Goal: Information Seeking & Learning: Learn about a topic

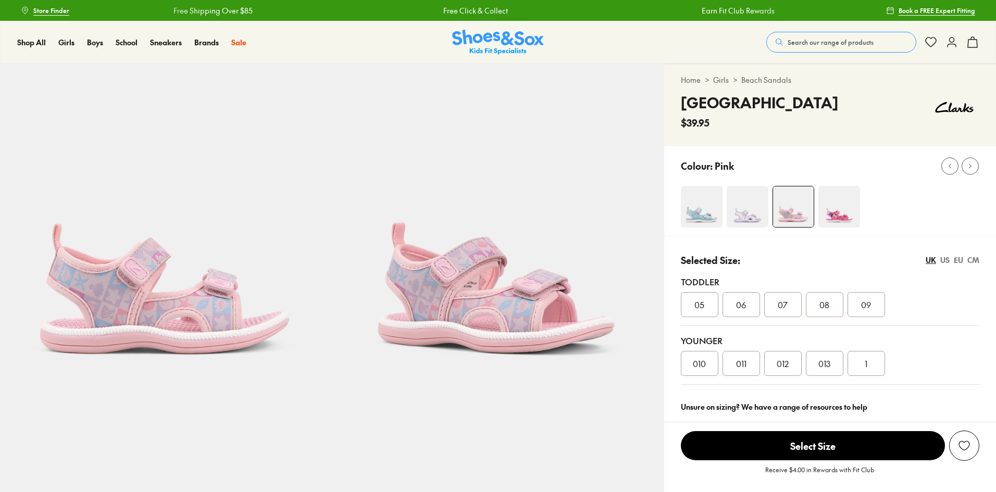
select select "*"
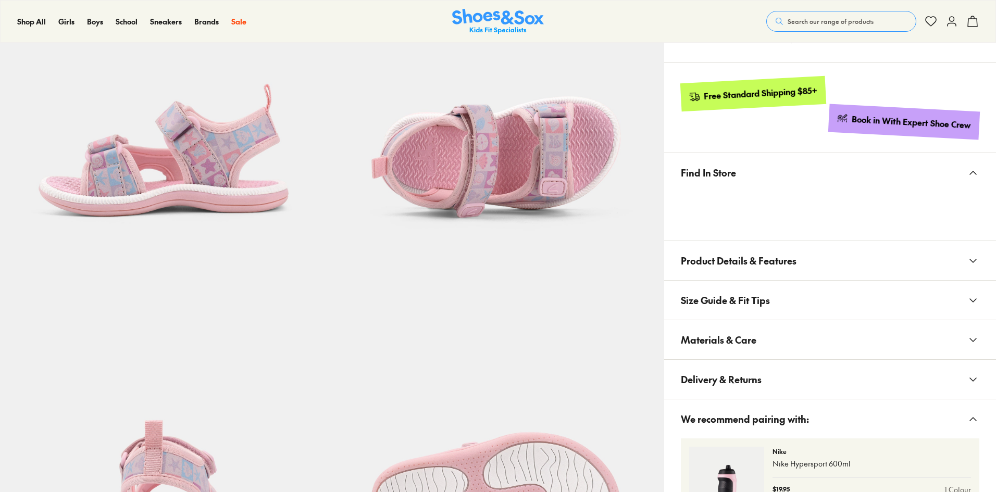
scroll to position [467, 0]
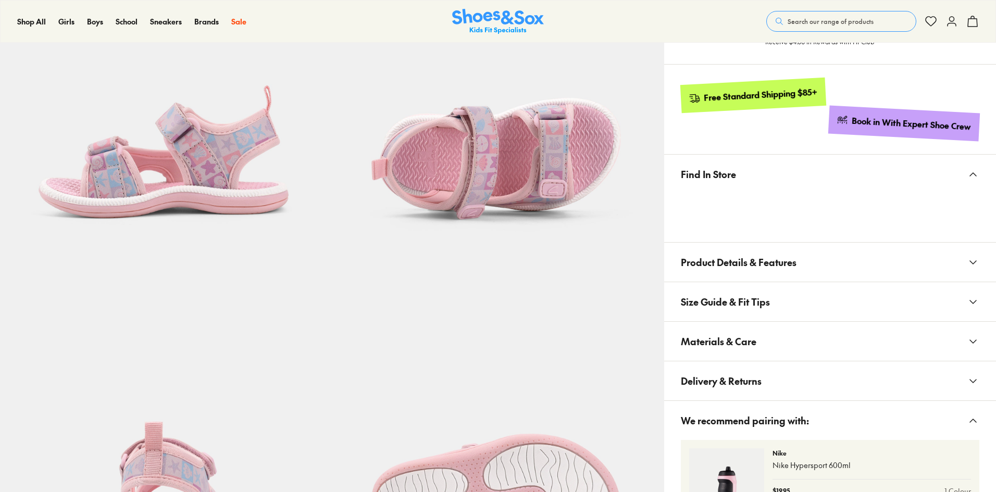
click at [740, 273] on span "Product Details & Features" at bounding box center [739, 262] width 116 height 31
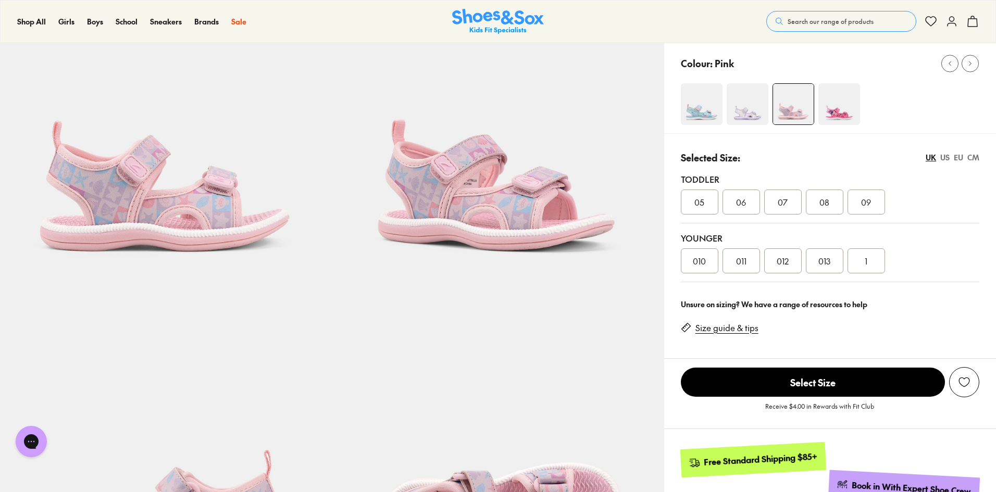
scroll to position [0, 0]
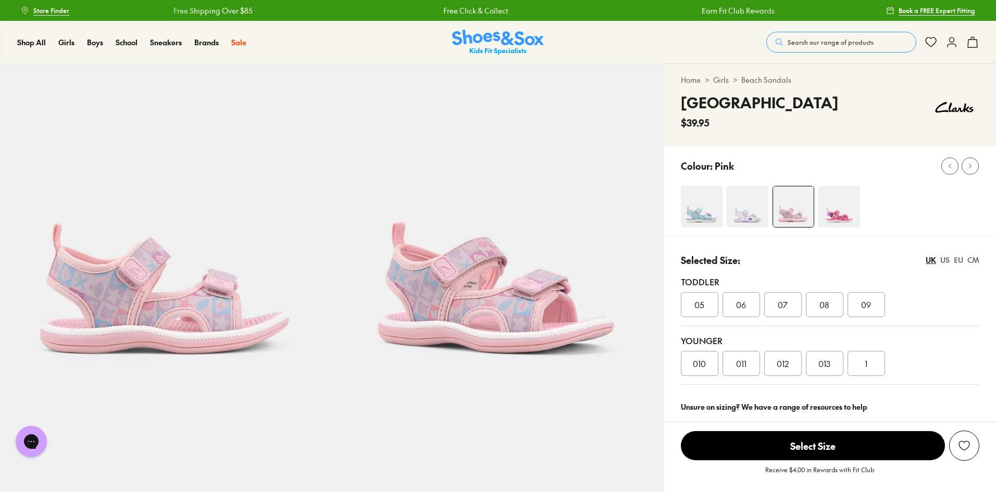
click at [858, 203] on img at bounding box center [839, 207] width 42 height 42
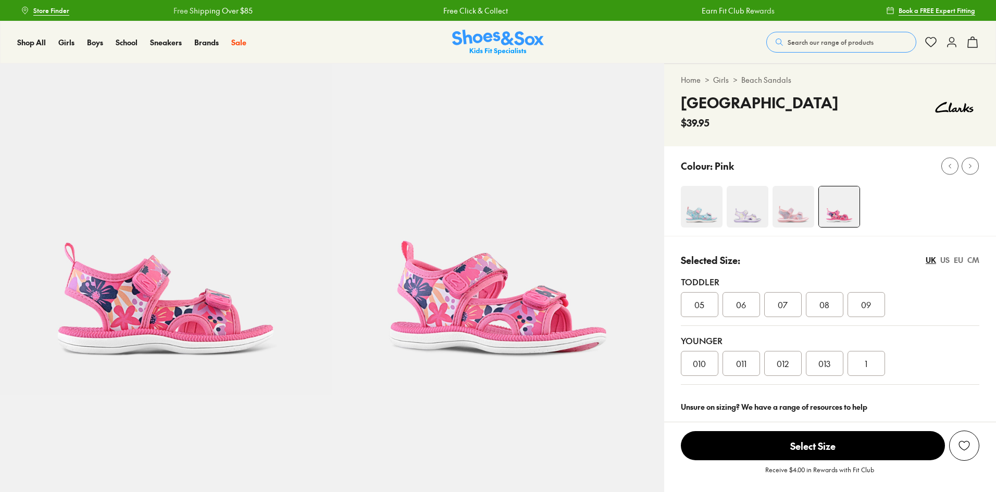
select select "*"
click at [757, 213] on img at bounding box center [747, 207] width 42 height 42
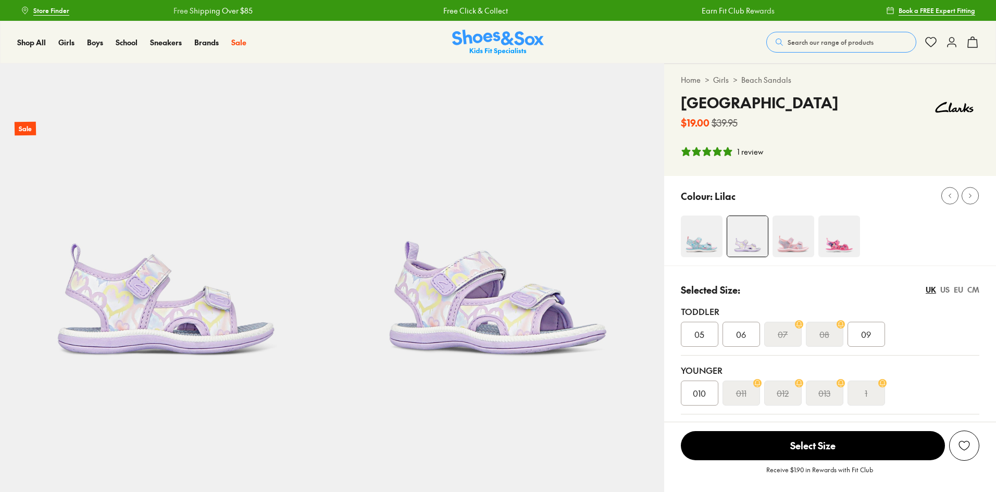
click at [691, 215] on div "Colour: Lilac" at bounding box center [830, 221] width 332 height 90
select select "*"
click at [691, 233] on img at bounding box center [702, 237] width 42 height 42
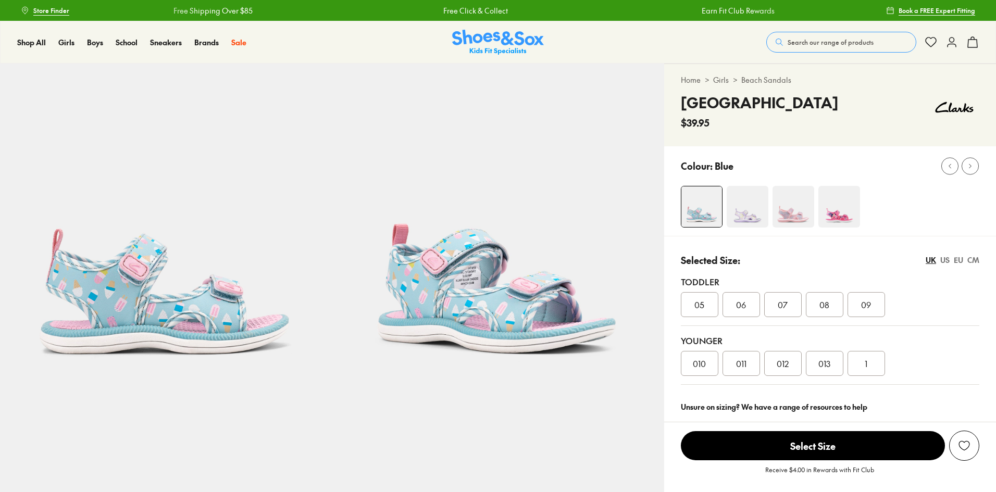
select select "*"
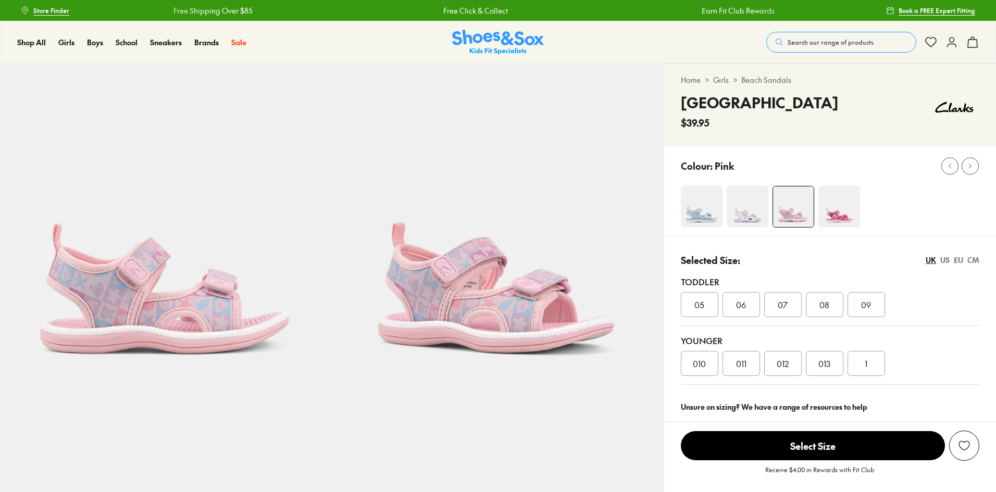
select select "*"
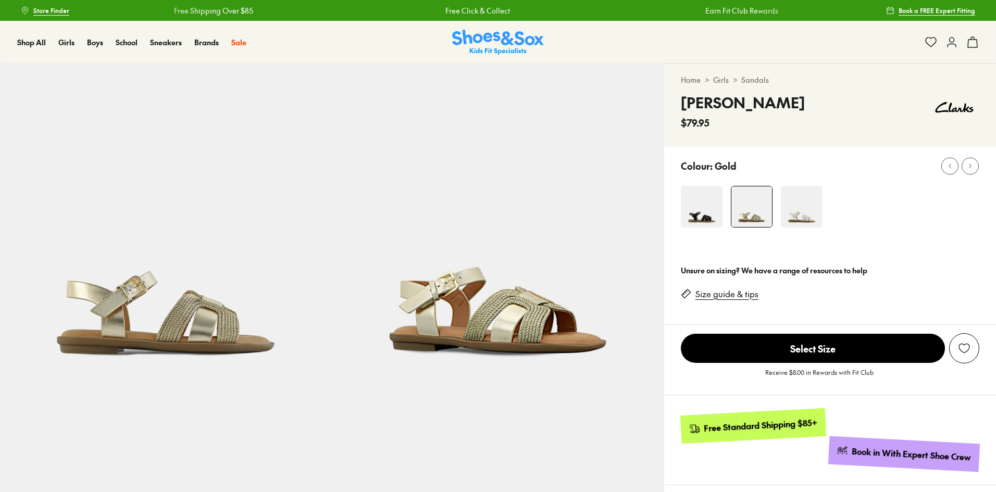
select select "*"
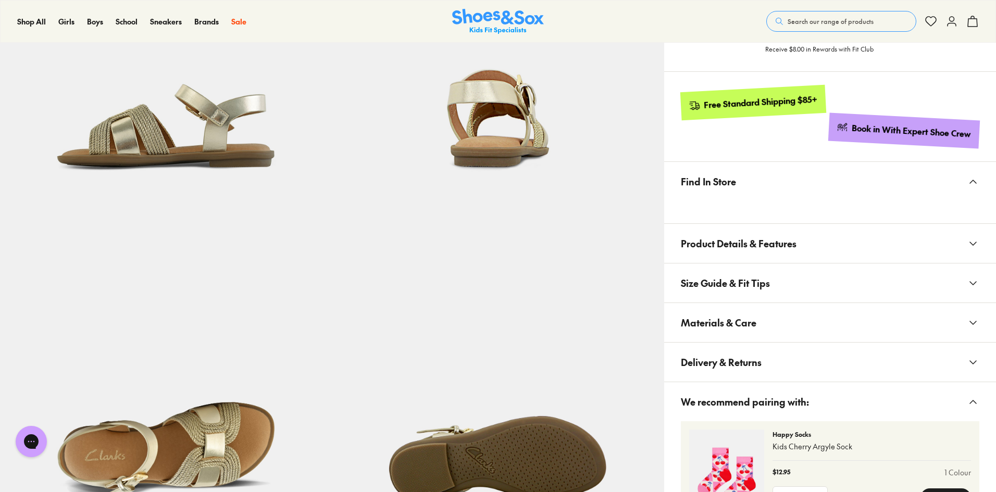
scroll to position [521, 0]
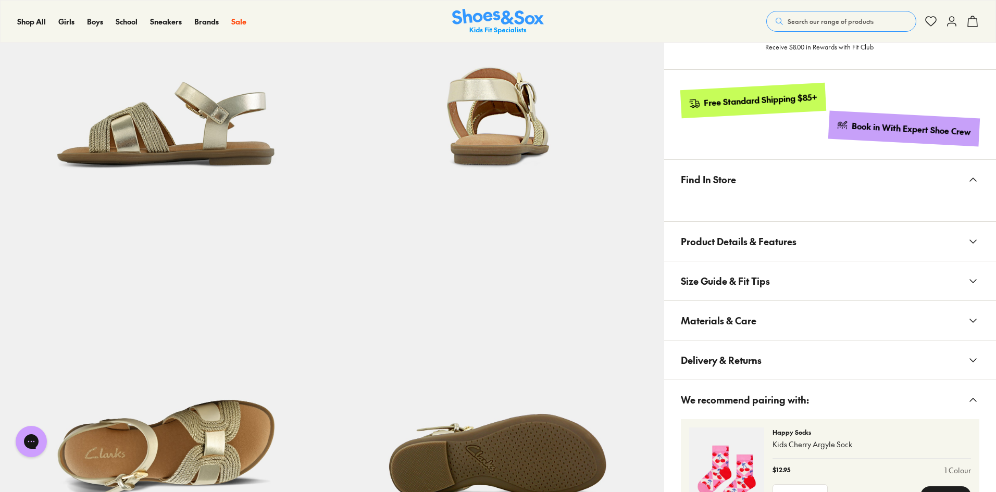
click at [814, 246] on button "Product Details & Features" at bounding box center [830, 241] width 332 height 39
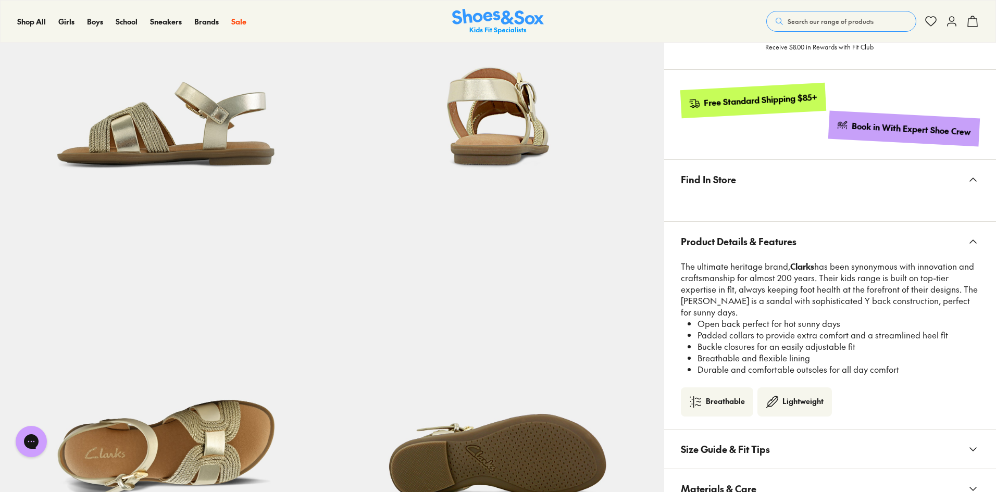
click at [814, 246] on button "Product Details & Features" at bounding box center [830, 241] width 332 height 39
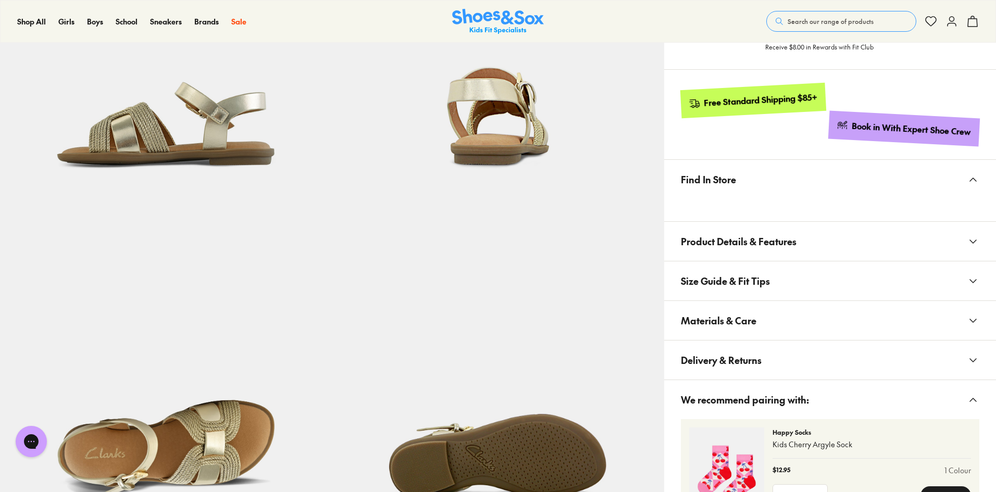
click at [762, 325] on button "Materials & Care" at bounding box center [830, 320] width 332 height 39
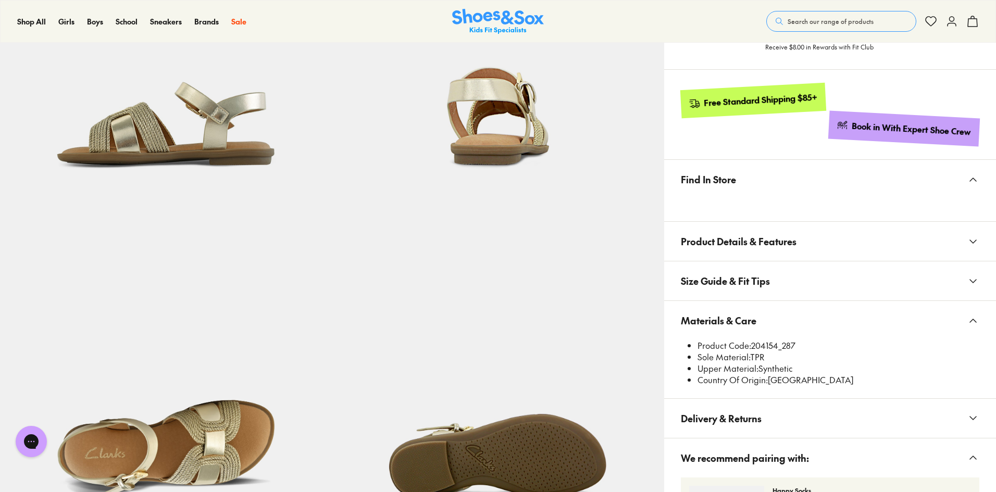
scroll to position [0, 0]
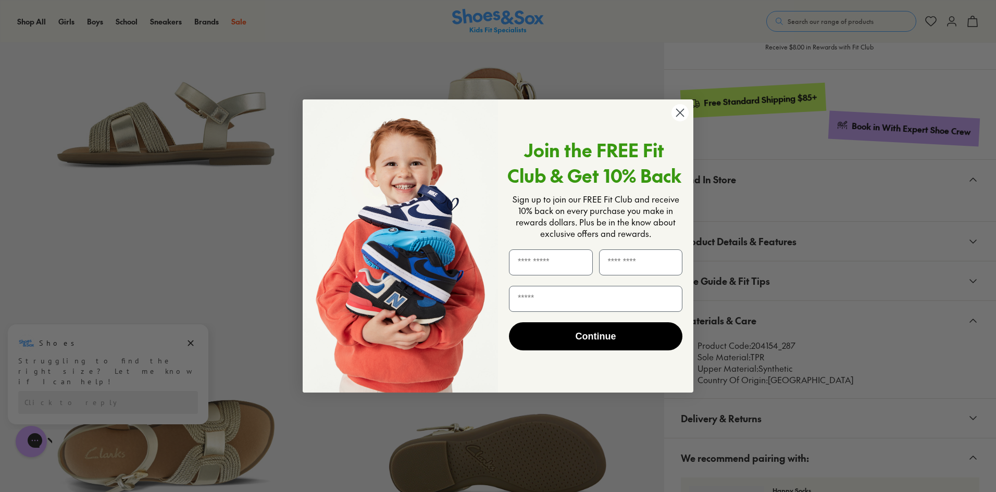
click at [178, 239] on div "Close dialog Join the FREE Fit Club & Get 10% Back Sign up to join our FREE Fit…" at bounding box center [498, 246] width 996 height 492
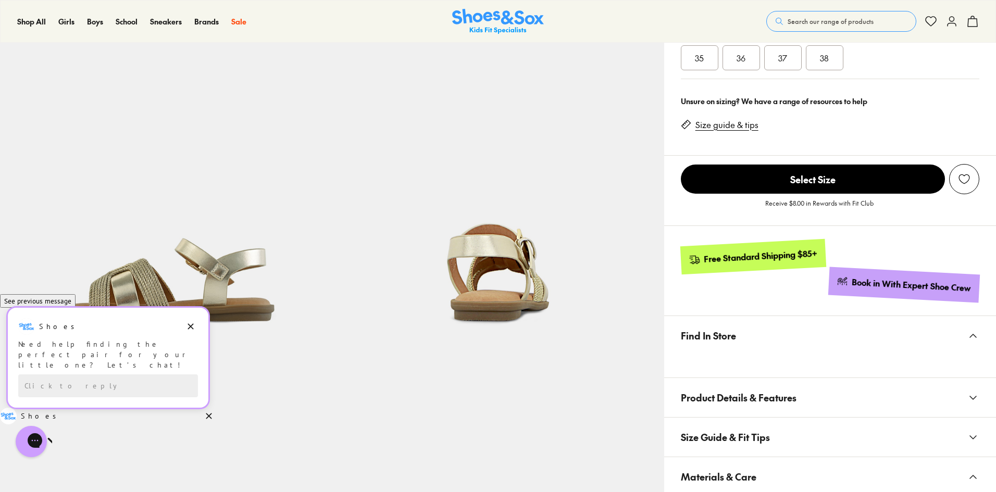
scroll to position [625, 0]
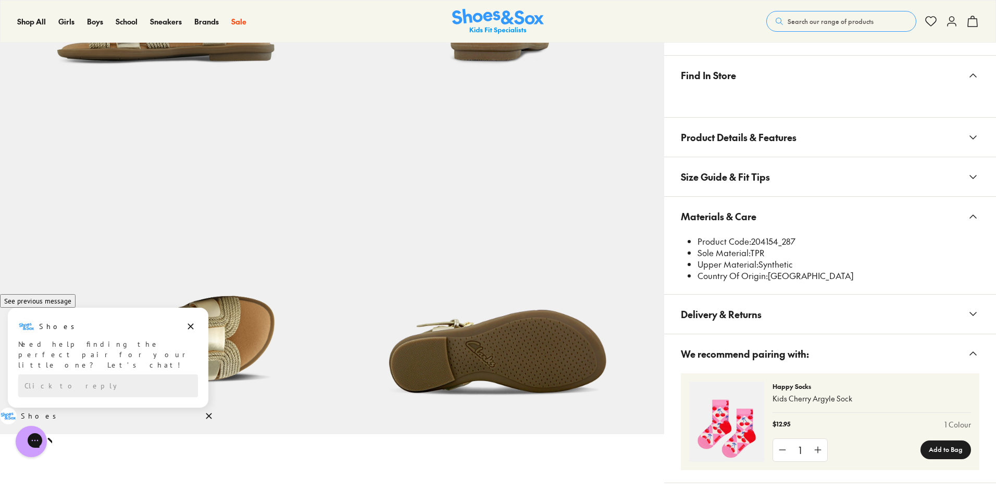
click at [792, 143] on span "Product Details & Features" at bounding box center [739, 137] width 116 height 31
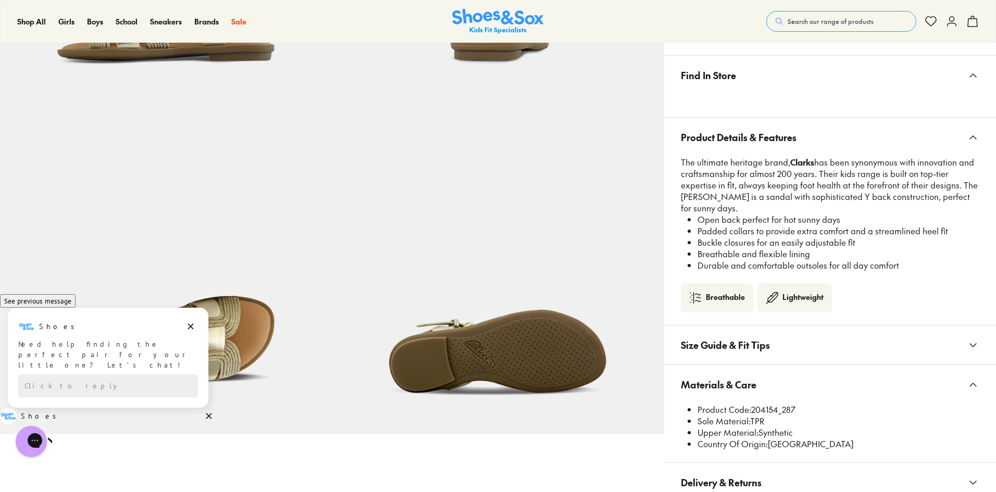
drag, startPoint x: 813, startPoint y: 259, endPoint x: 699, endPoint y: 257, distance: 114.0
click at [699, 257] on li "Breathable and flexible lining" at bounding box center [838, 253] width 282 height 11
drag, startPoint x: 740, startPoint y: 222, endPoint x: 695, endPoint y: 218, distance: 45.4
click at [695, 218] on ul "Open back perfect for hot sunny days Padded collars to provide extra comfort an…" at bounding box center [834, 242] width 290 height 57
copy li "Open back"
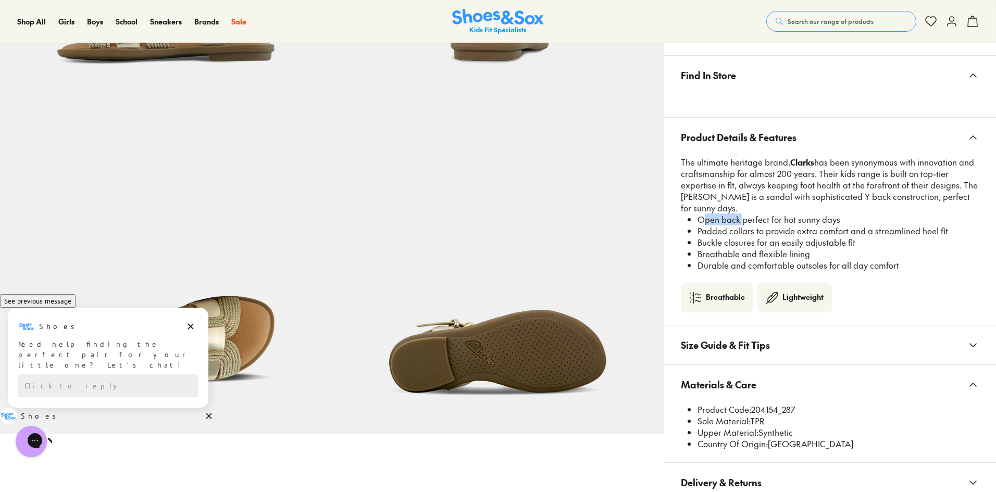
drag, startPoint x: 825, startPoint y: 255, endPoint x: 699, endPoint y: 259, distance: 126.6
click at [699, 259] on li "Breathable and flexible lining" at bounding box center [838, 253] width 282 height 11
copy li "Breathable and flexible lining"
drag, startPoint x: 857, startPoint y: 242, endPoint x: 689, endPoint y: 237, distance: 168.2
click at [697, 237] on li "Buckle closures for an easily adjustable fit" at bounding box center [838, 242] width 282 height 11
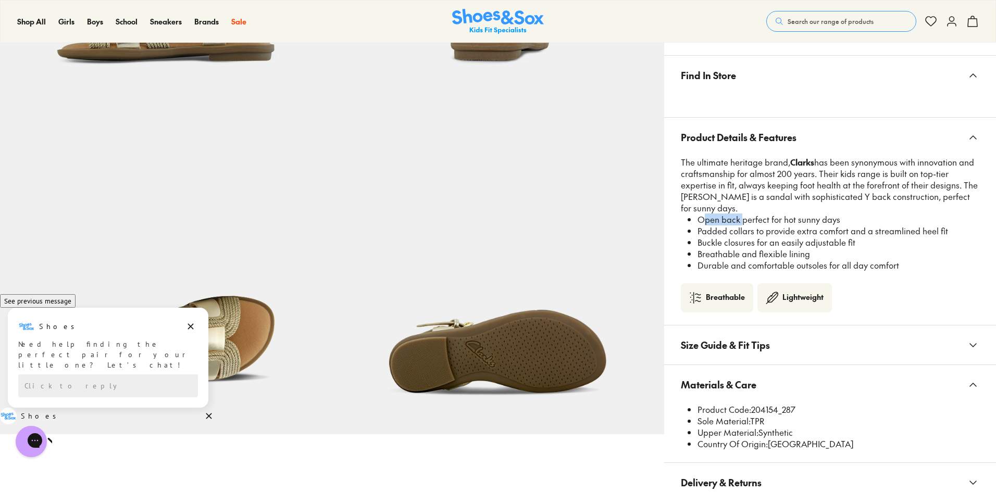
copy li "Buckle closures for an easily adjustable fit"
drag, startPoint x: 893, startPoint y: 269, endPoint x: 690, endPoint y: 267, distance: 203.6
click at [697, 267] on li "Durable and comfortable outsoles for all day comfort" at bounding box center [838, 265] width 282 height 11
copy li "Durable and comfortable outsoles for all day comfor"
drag, startPoint x: 956, startPoint y: 234, endPoint x: 698, endPoint y: 228, distance: 258.3
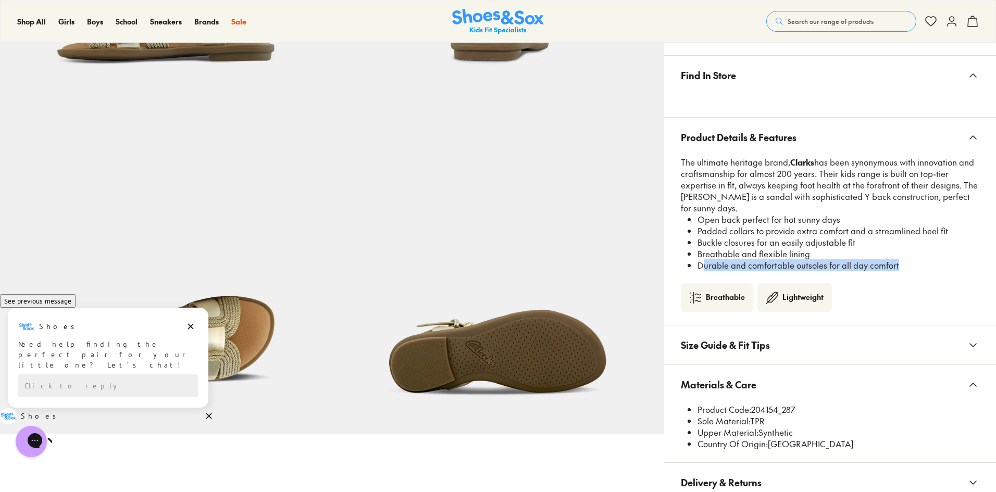
click at [698, 228] on li "Padded collars to provide extra comfort and a streamlined heel fit" at bounding box center [838, 230] width 282 height 11
copy li "Padded collars to provide extra comfort and a streamlined heel fit"
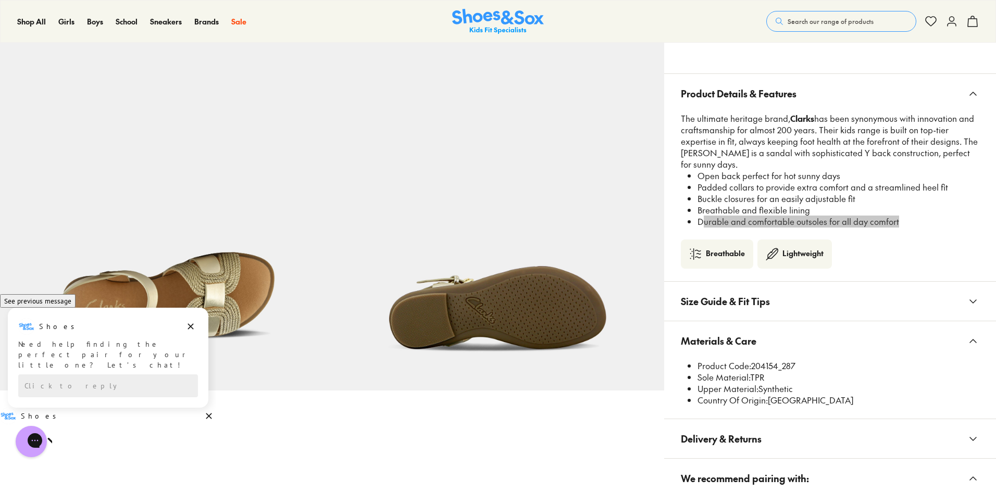
scroll to position [677, 0]
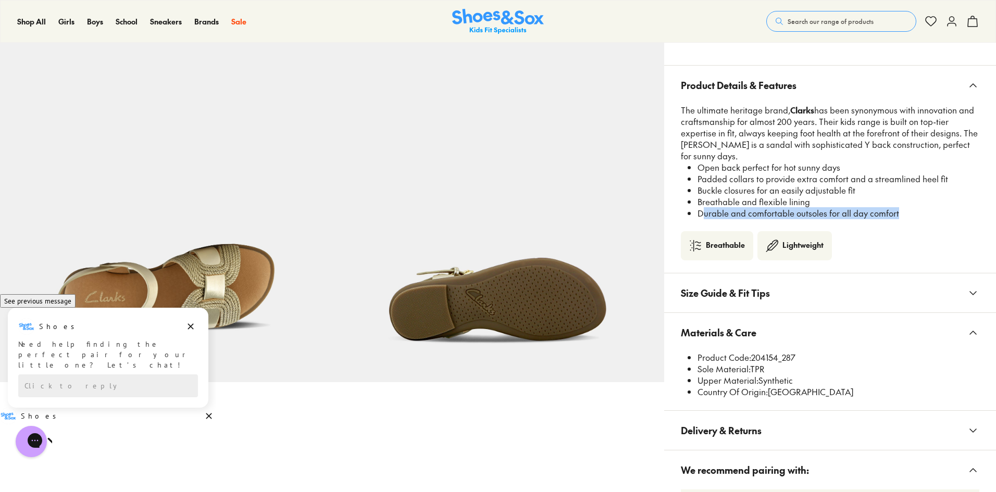
drag, startPoint x: 754, startPoint y: 355, endPoint x: 804, endPoint y: 356, distance: 50.5
click at [804, 356] on li "Product Code: 204154_287" at bounding box center [838, 357] width 282 height 11
drag, startPoint x: 778, startPoint y: 358, endPoint x: 750, endPoint y: 361, distance: 28.4
click at [750, 361] on li "Product Code: 204154_287" at bounding box center [838, 357] width 282 height 11
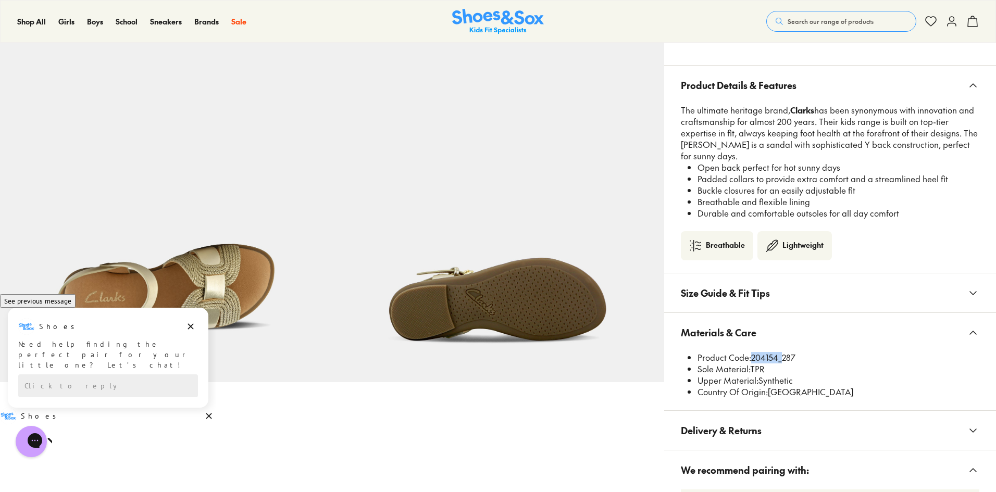
copy li "204154"
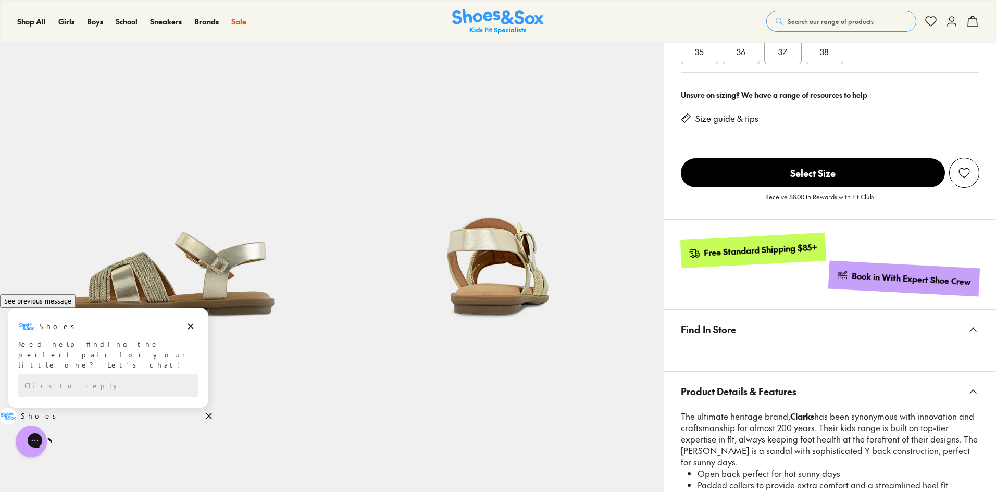
scroll to position [364, 0]
